Goal: Transaction & Acquisition: Purchase product/service

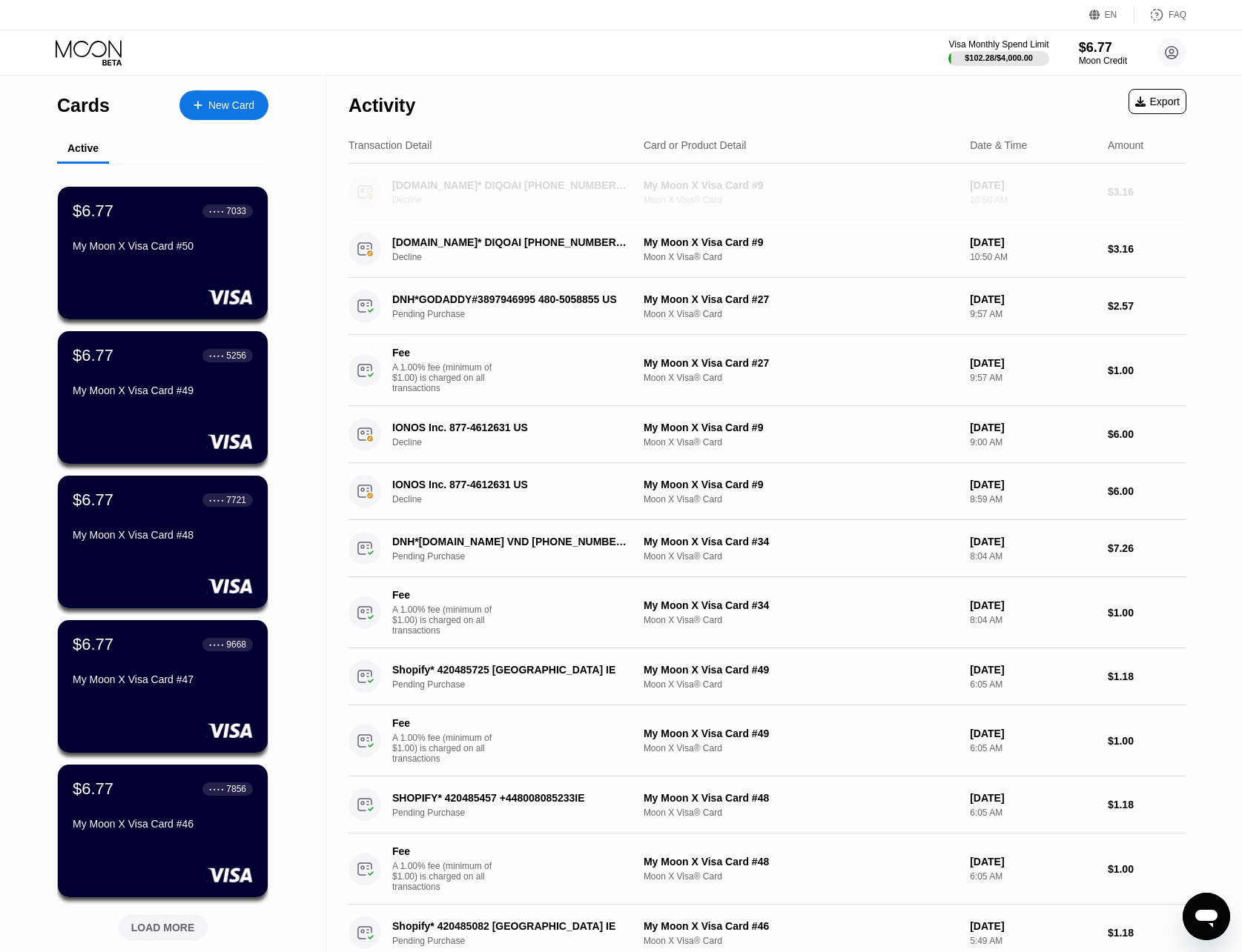
click at [541, 202] on div "Decline" at bounding box center [520, 199] width 255 height 10
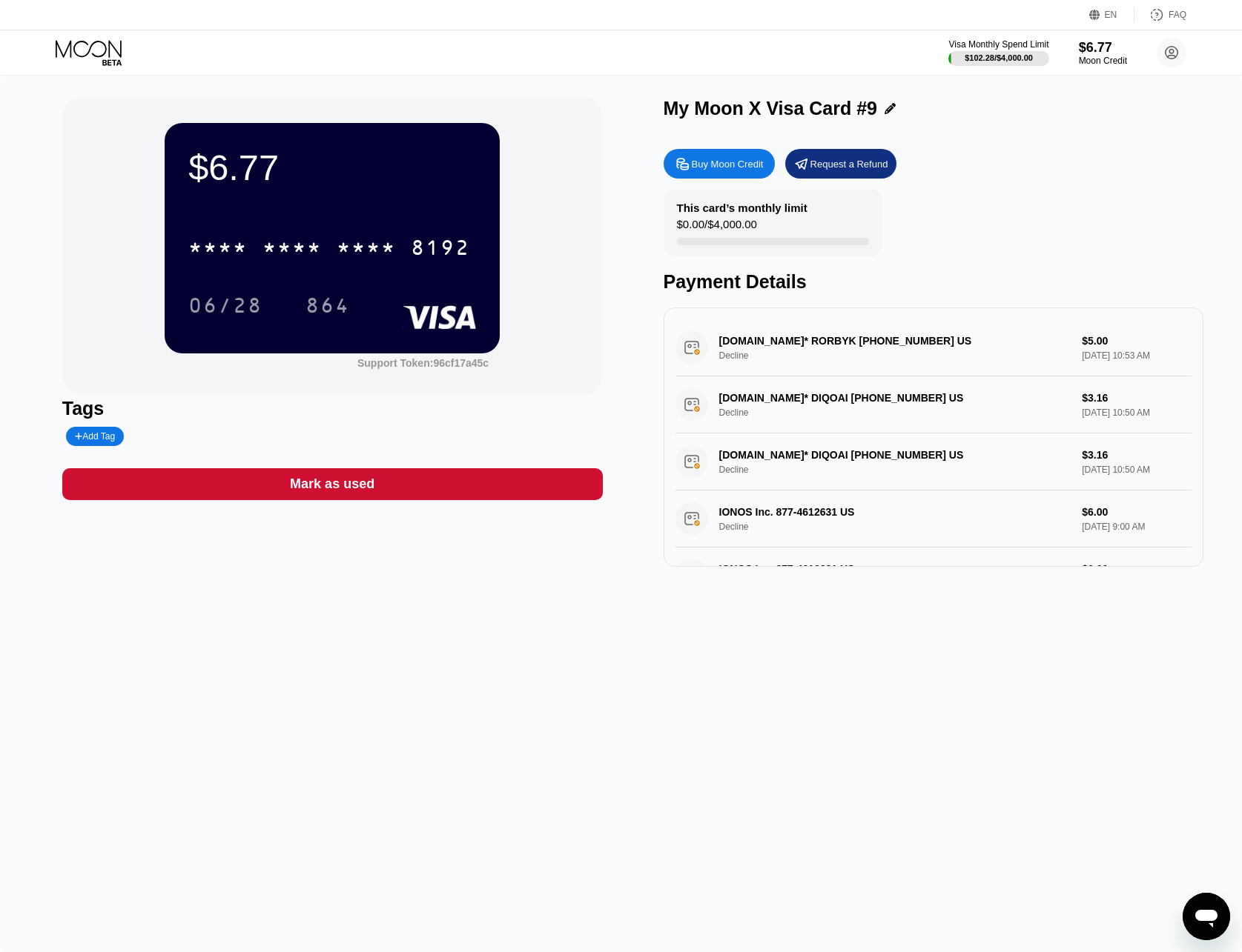
click at [103, 40] on icon at bounding box center [90, 53] width 69 height 26
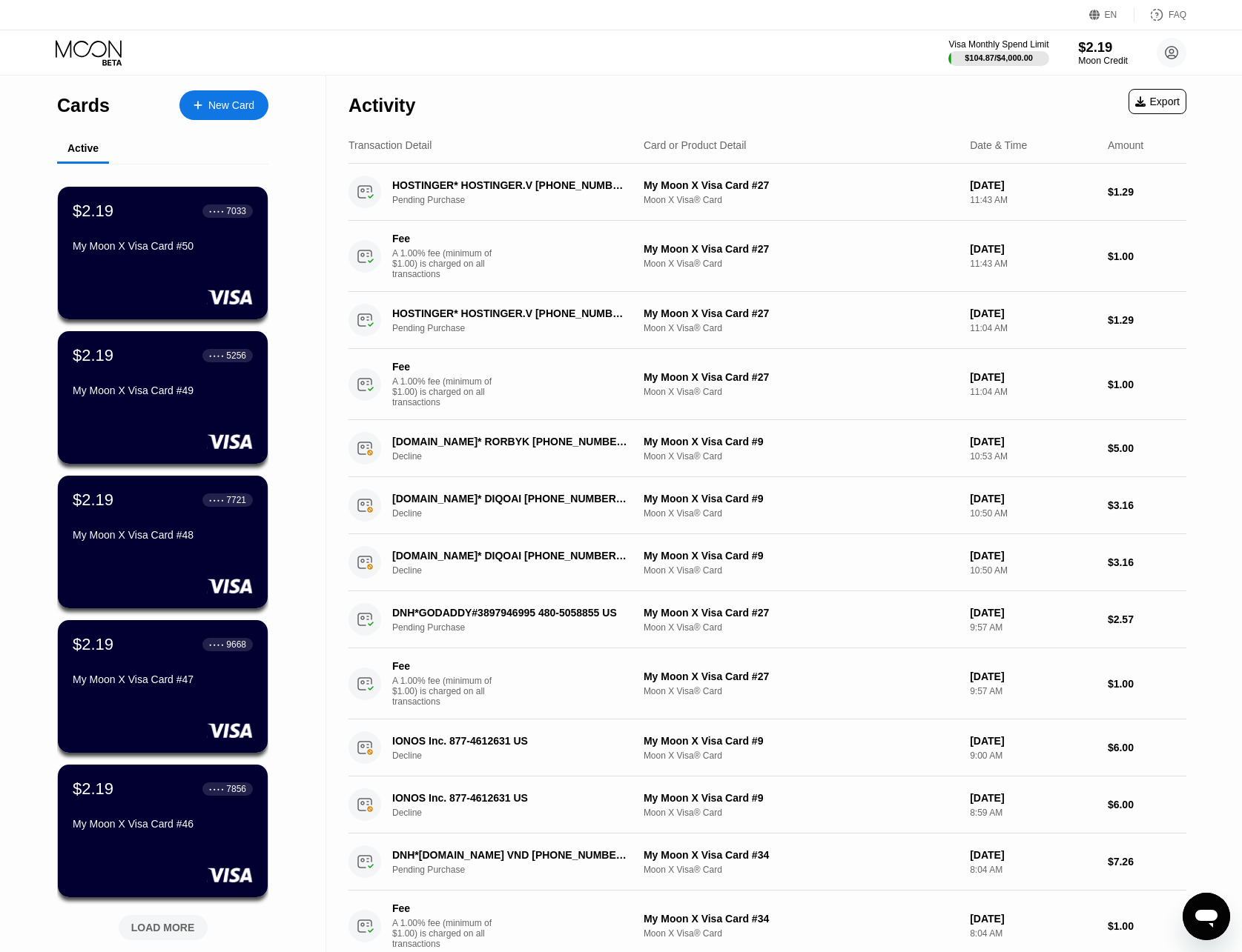
click at [1096, 49] on div "$2.19" at bounding box center [1102, 47] width 49 height 16
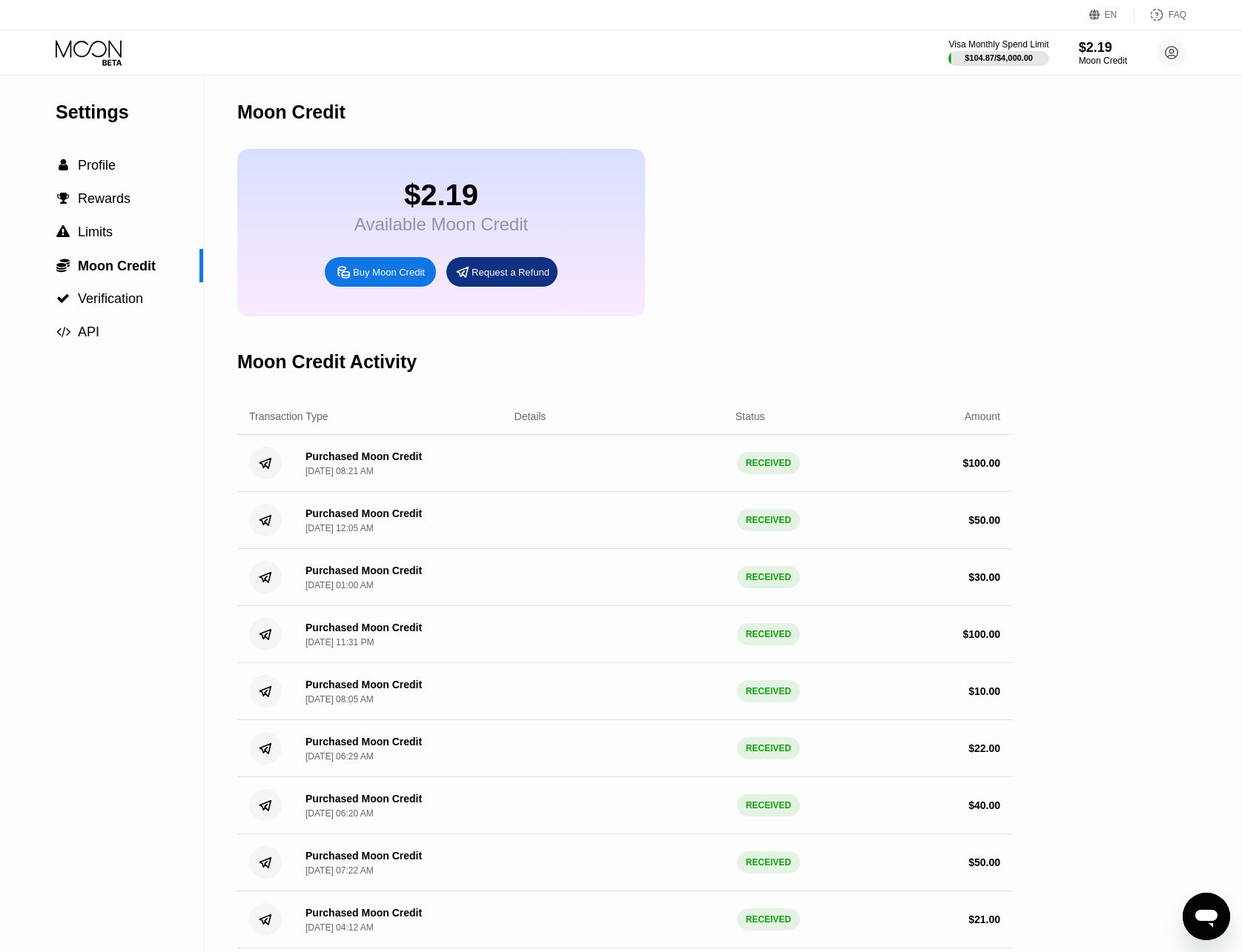
click at [369, 279] on div "Buy Moon Credit" at bounding box center [389, 273] width 72 height 13
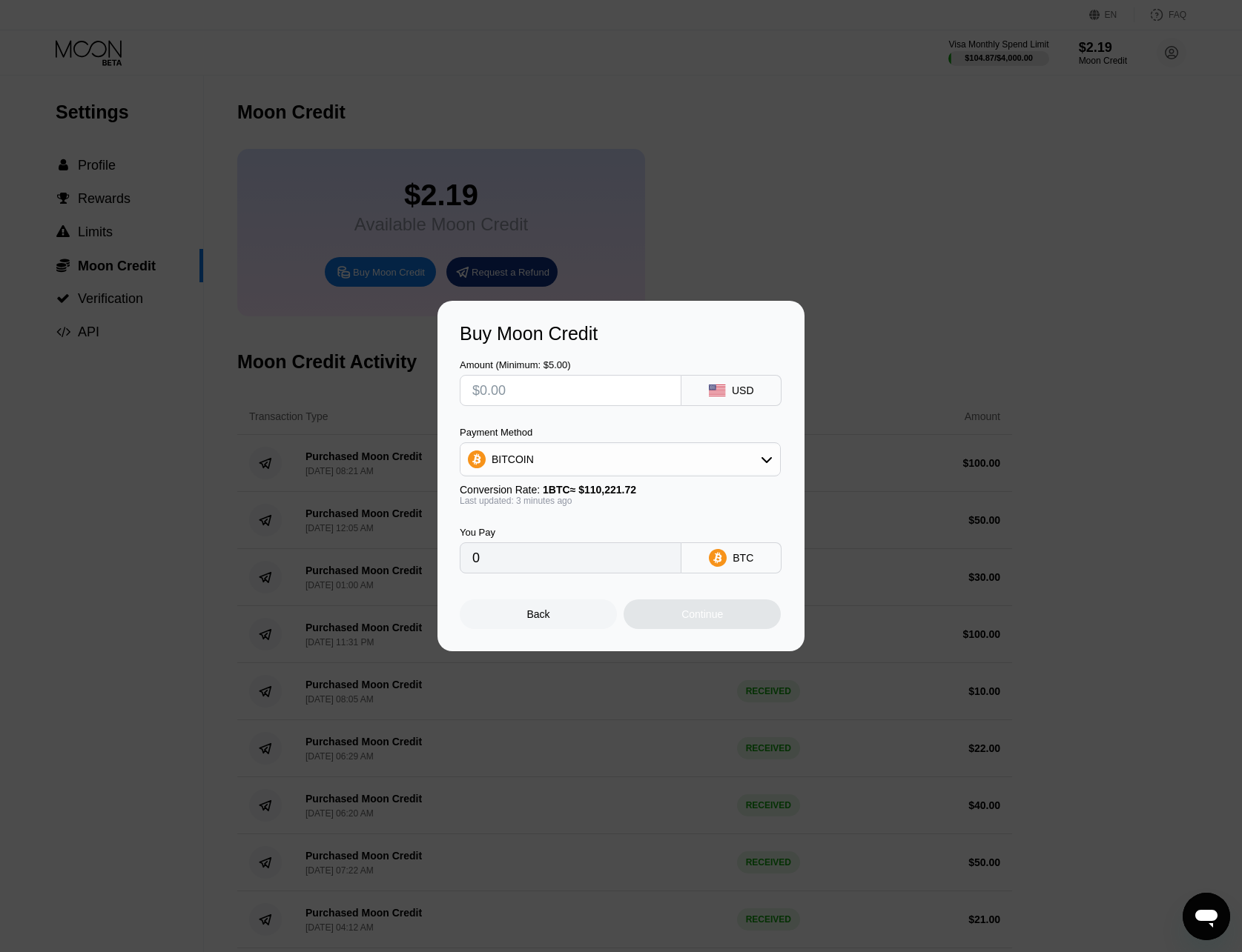
click at [578, 398] on input "text" at bounding box center [570, 390] width 197 height 30
type input "$5"
type input "0.00004536"
type input "$50"
type input "0.00045359"
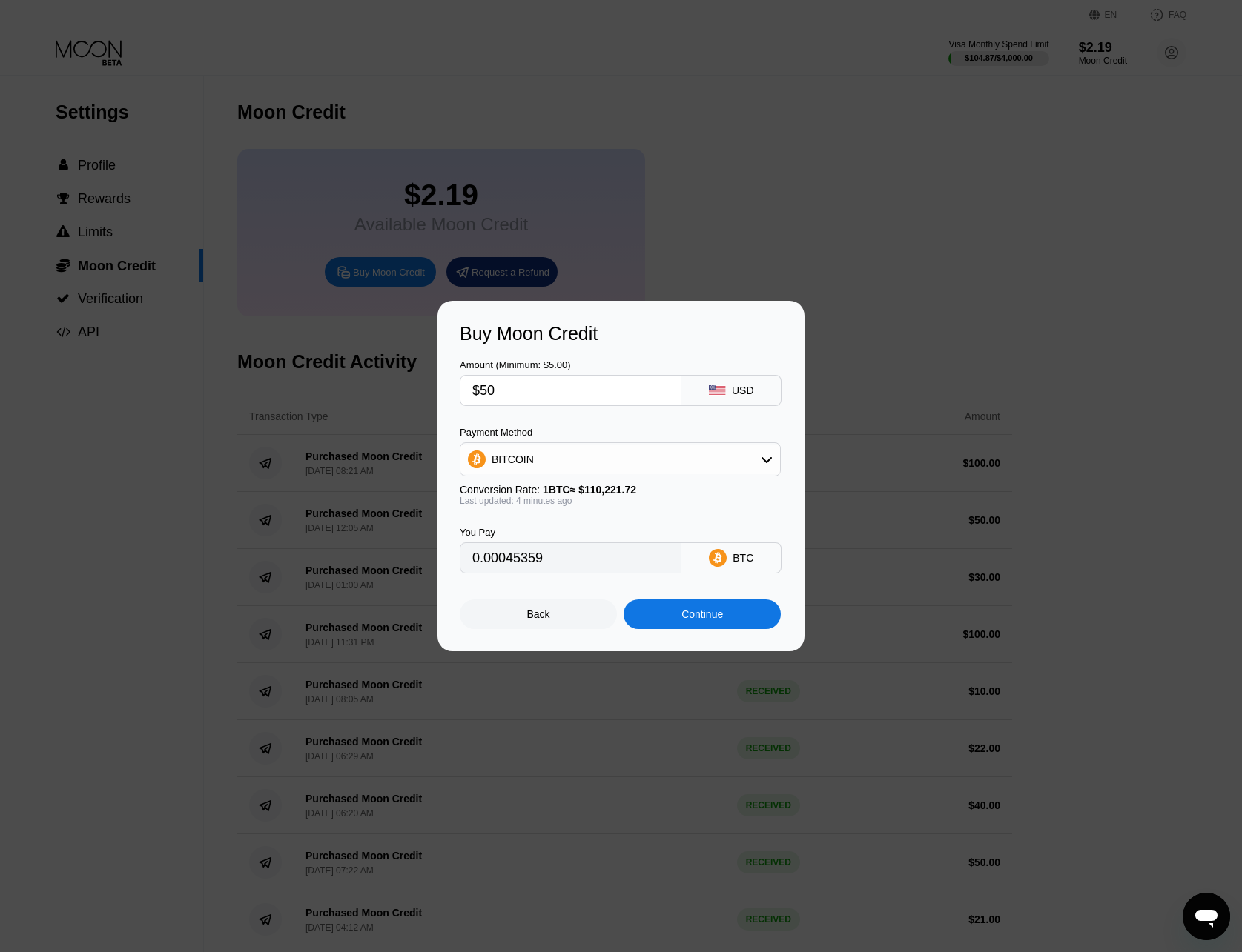
type input "$50"
click at [591, 469] on div "BITCOIN" at bounding box center [620, 459] width 320 height 30
click at [553, 527] on span "USDT on TRON" at bounding box center [533, 533] width 75 height 12
type input "50.51"
click at [537, 397] on input "$50" at bounding box center [570, 390] width 197 height 30
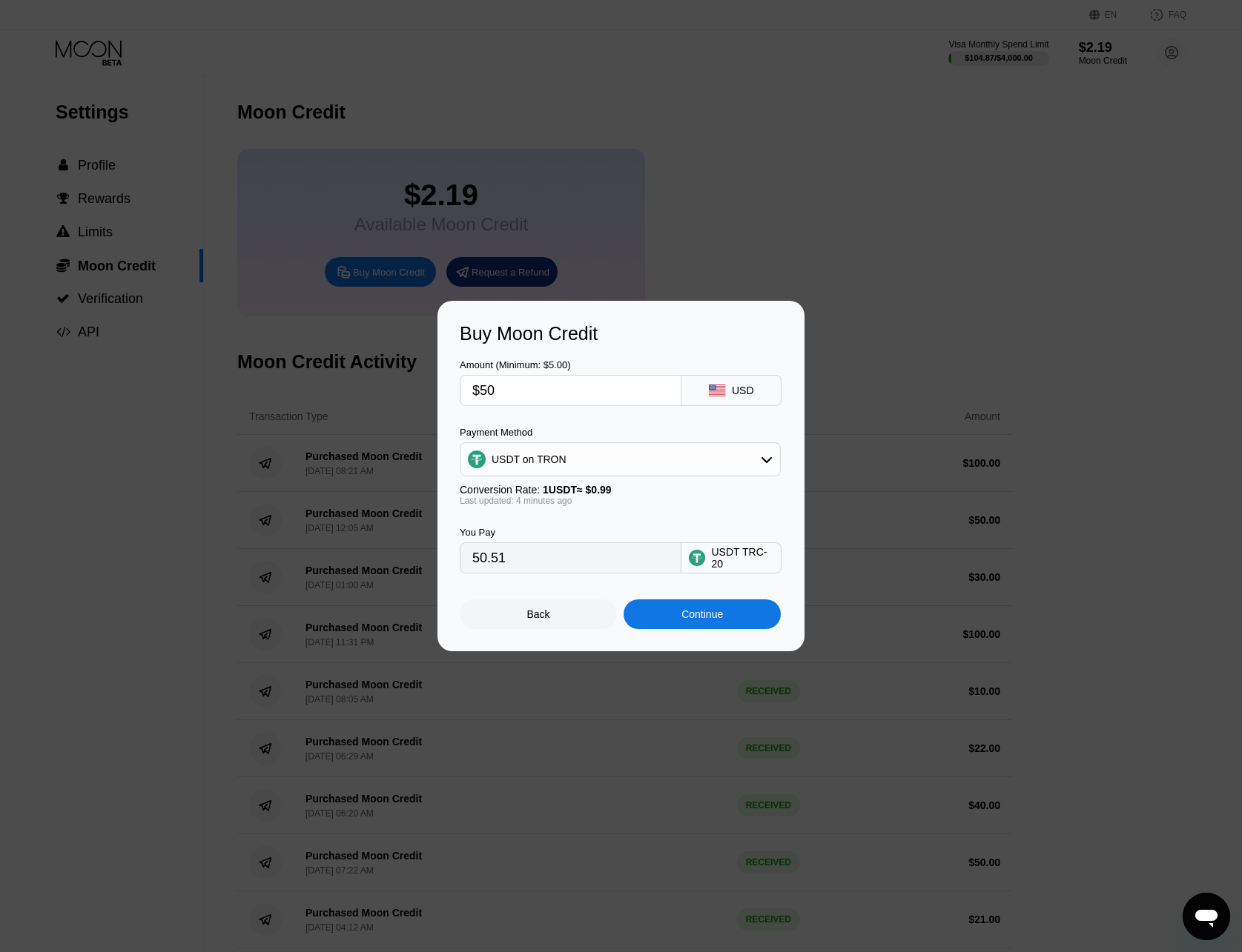
click at [537, 397] on input "$50" at bounding box center [570, 390] width 197 height 30
type input "$1"
type input "1.01"
type input "$100"
type input "101.01"
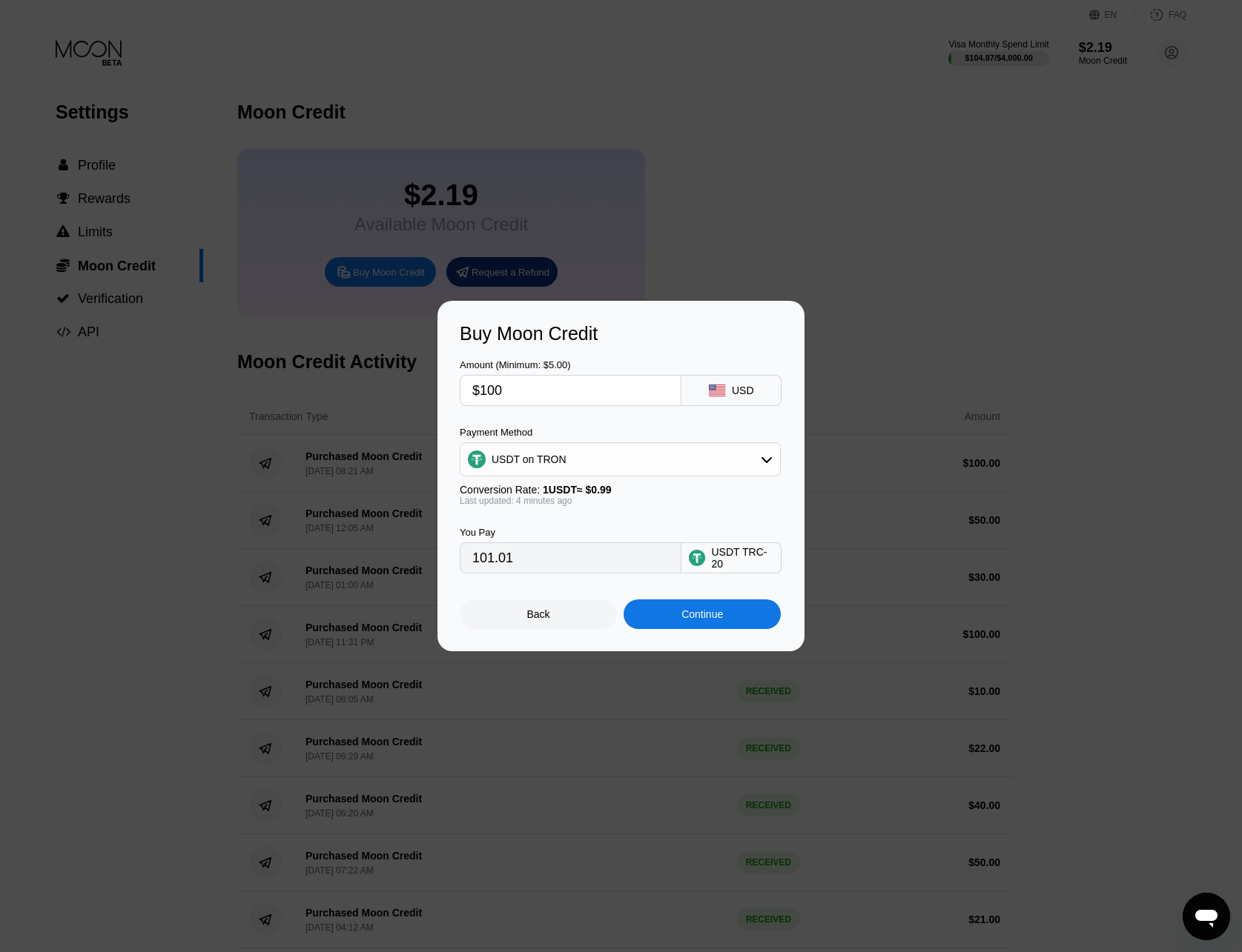
type input "$100"
click at [574, 519] on div "You Pay 101.01 USDT TRC-20" at bounding box center [621, 539] width 322 height 67
click at [683, 630] on div "Continue" at bounding box center [702, 615] width 157 height 30
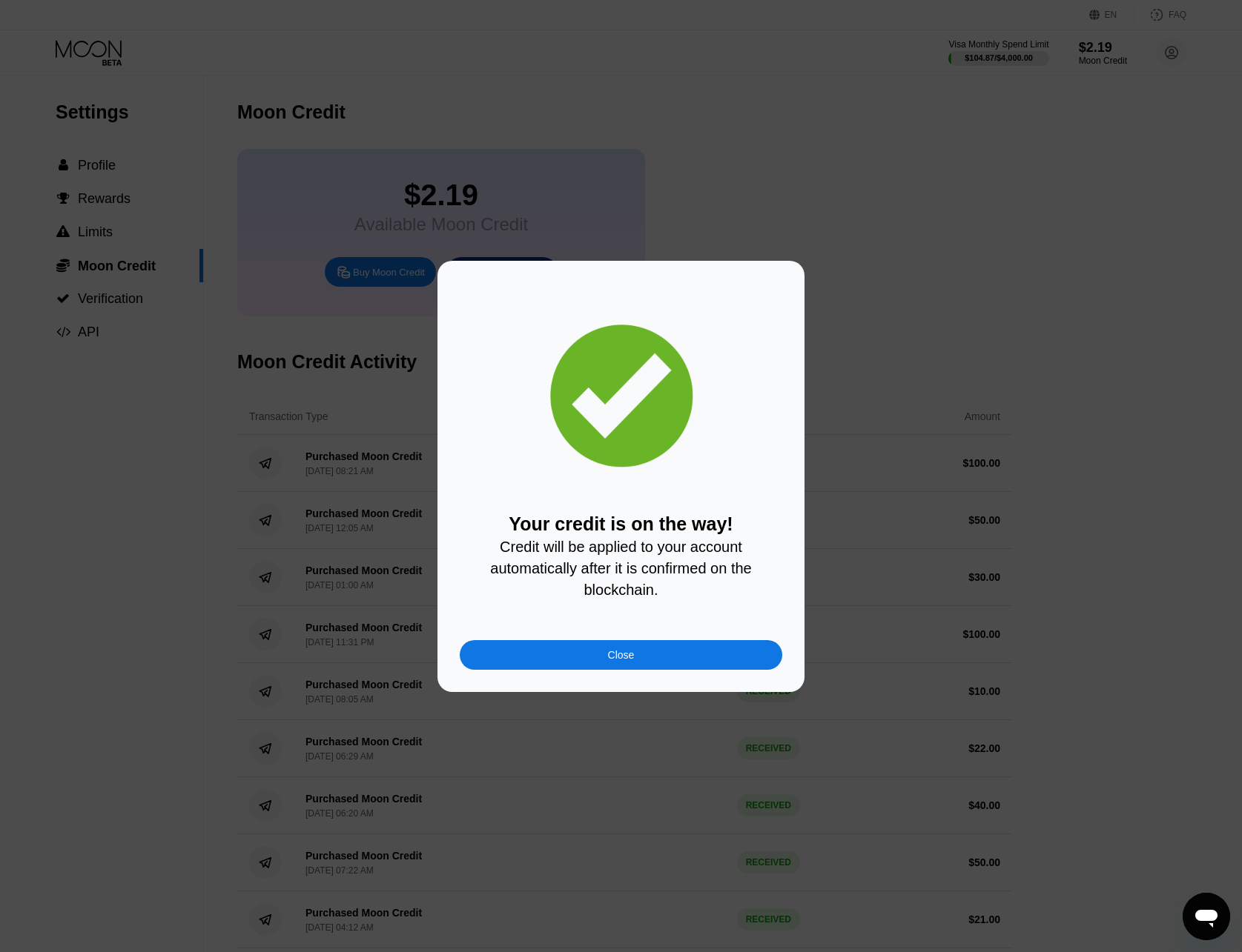
click at [650, 650] on div "Close" at bounding box center [621, 656] width 322 height 30
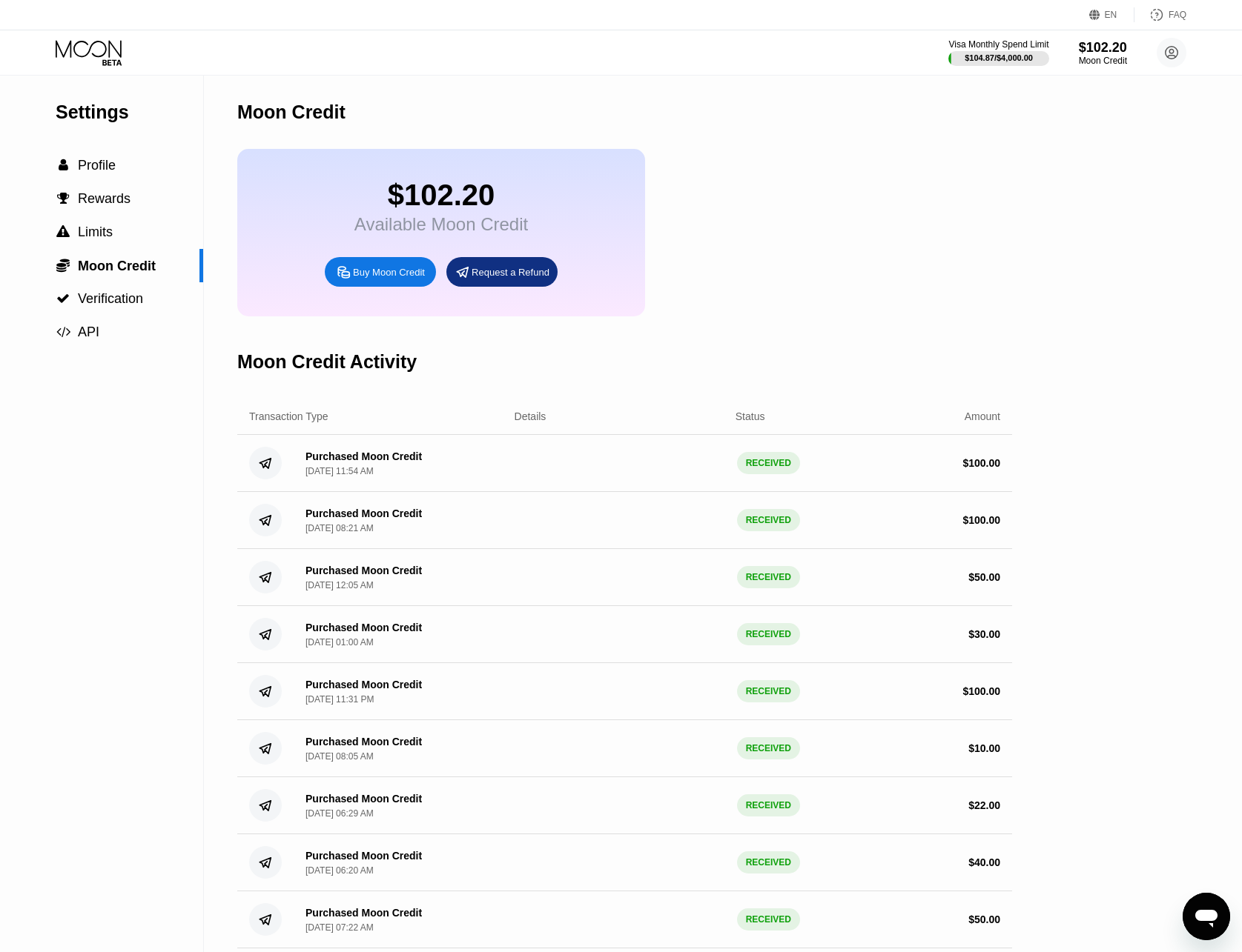
click at [101, 50] on icon at bounding box center [90, 53] width 69 height 26
